Goal: Transaction & Acquisition: Purchase product/service

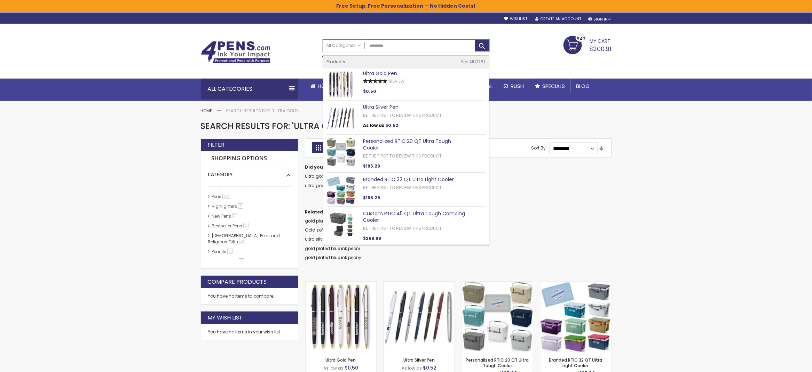
click at [400, 41] on input "**********" at bounding box center [406, 46] width 166 height 12
paste input "**********"
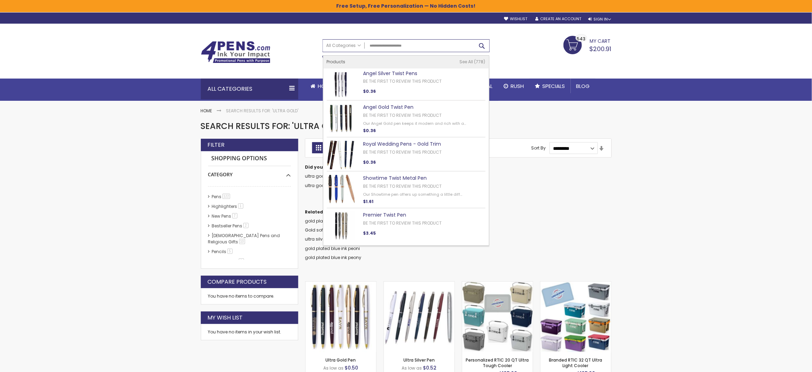
click at [482, 45] on button "Search" at bounding box center [482, 45] width 14 height 11
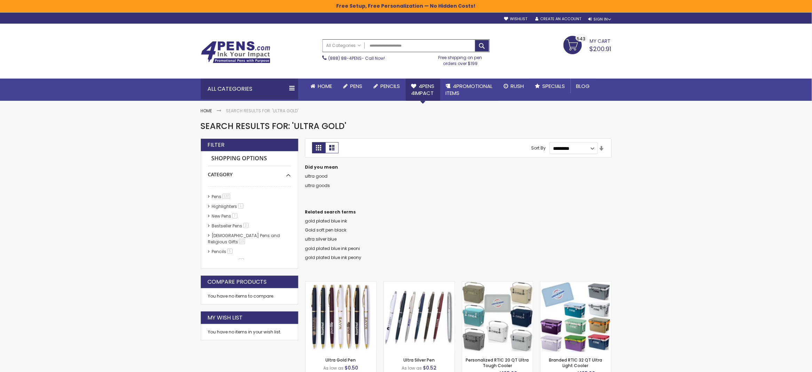
type input "**********"
